Goal: Task Accomplishment & Management: Manage account settings

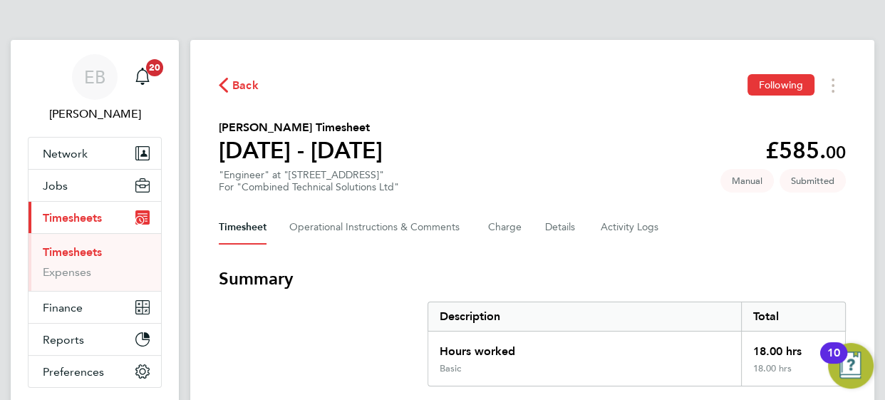
click at [422, 93] on div "Back Following" at bounding box center [532, 85] width 627 height 22
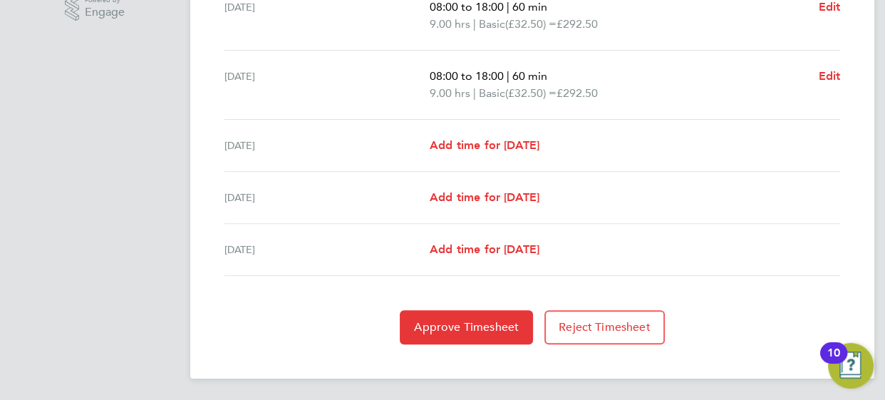
scroll to position [474, 0]
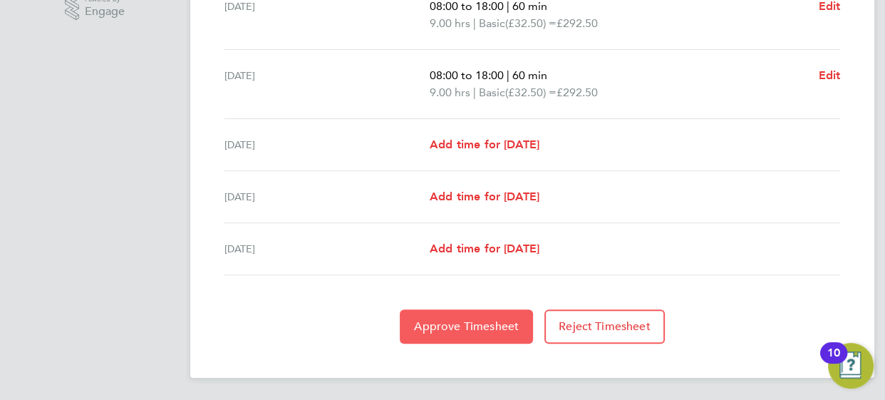
click at [447, 326] on span "Approve Timesheet" at bounding box center [466, 326] width 105 height 14
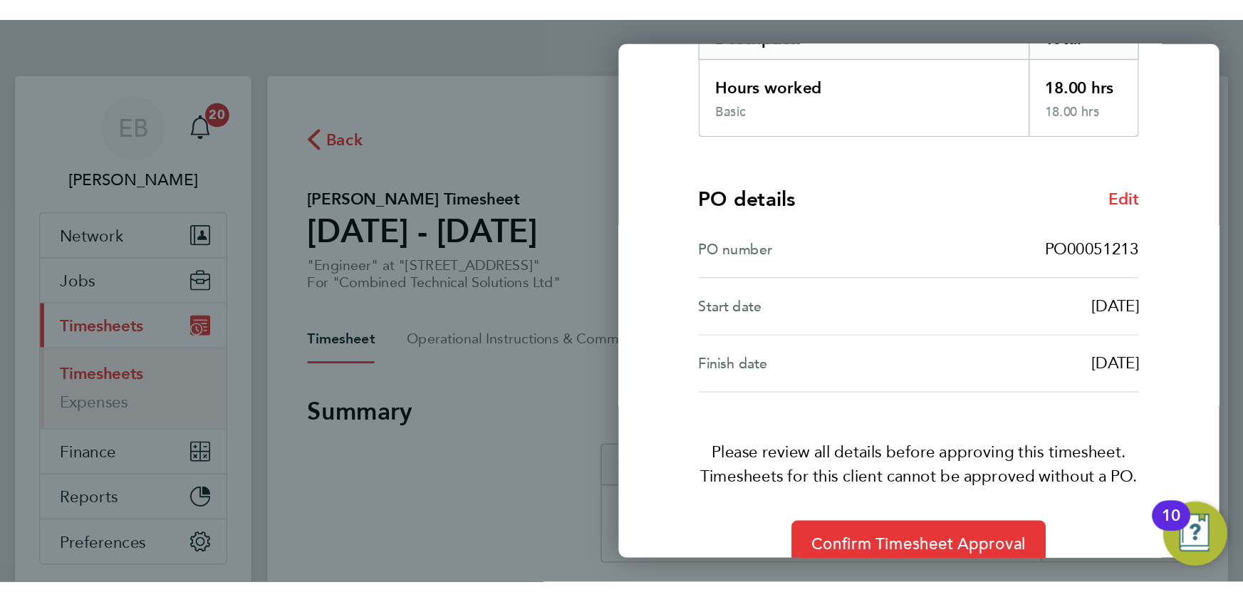
scroll to position [259, 0]
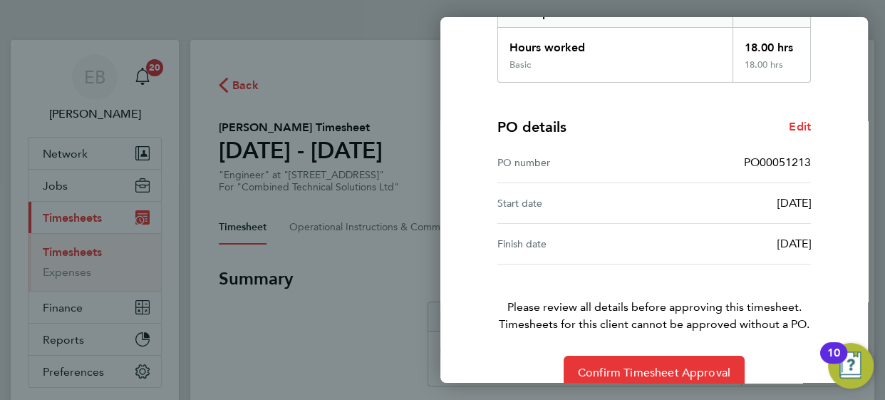
click at [776, 155] on span "PO00051213" at bounding box center [777, 162] width 67 height 14
copy span "PO00051213"
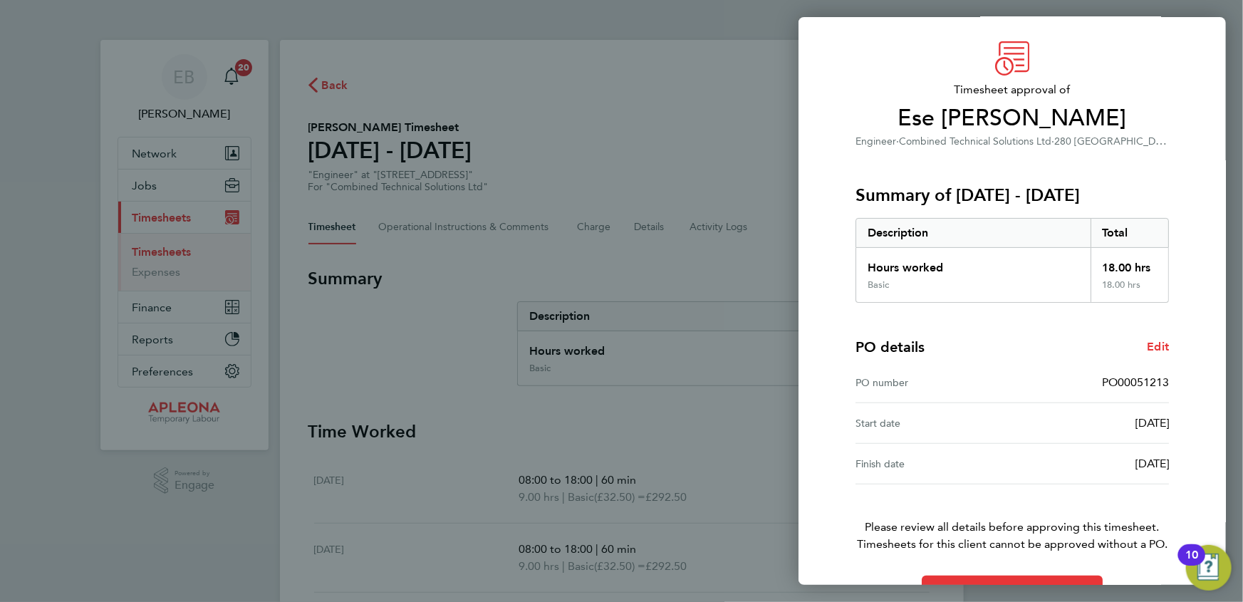
scroll to position [80, 0]
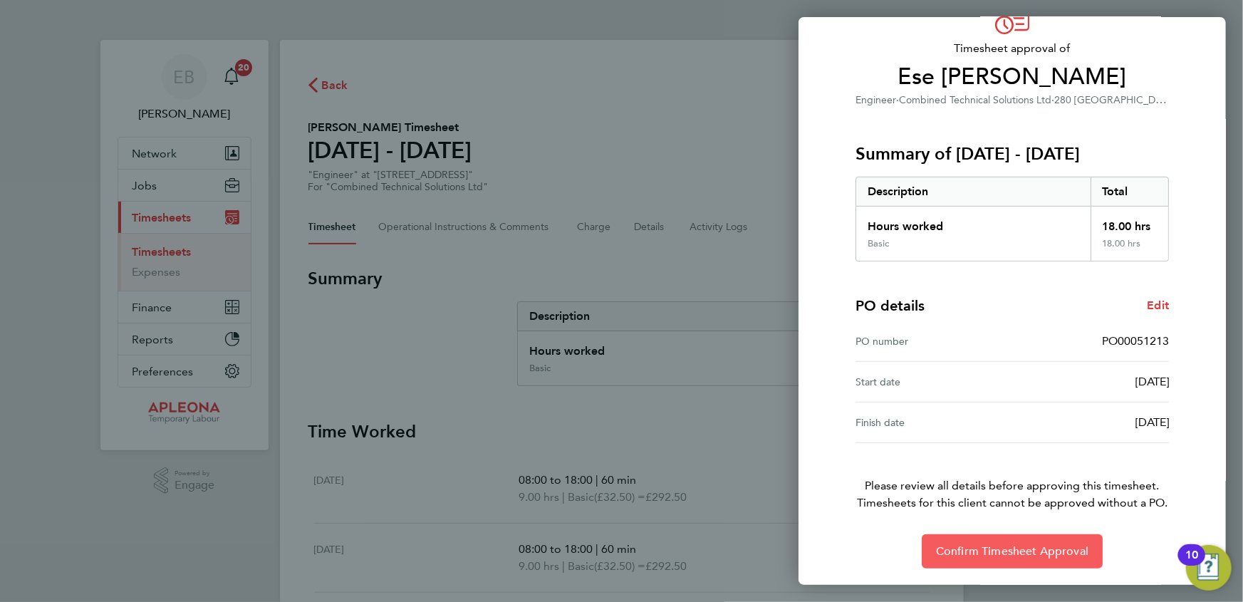
click at [884, 399] on span "Confirm Timesheet Approval" at bounding box center [1012, 551] width 152 height 14
